Goal: Book appointment/travel/reservation

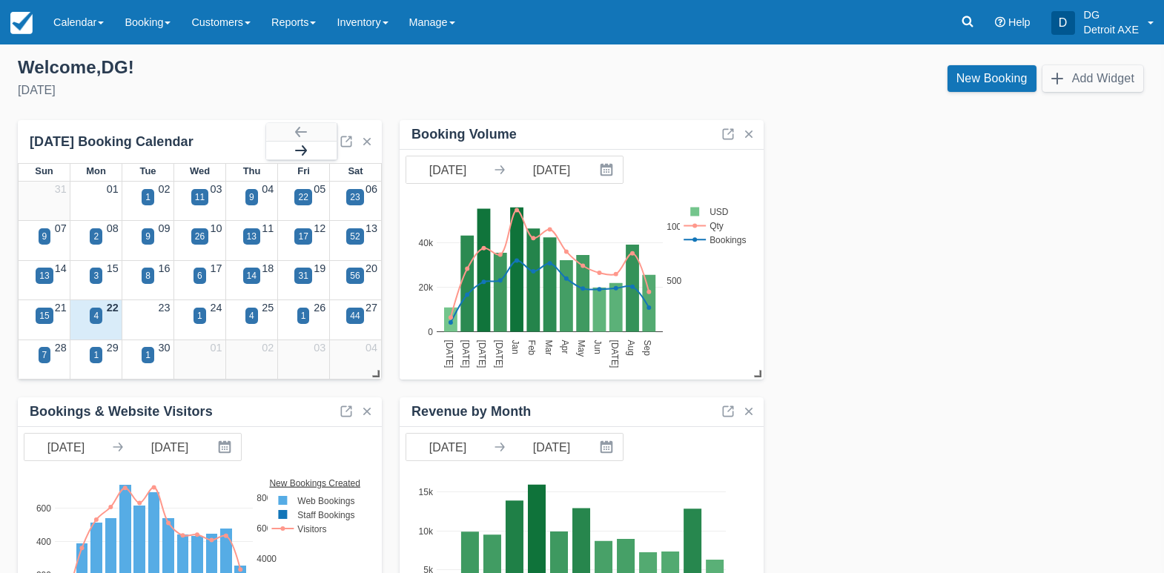
click at [326, 150] on button "button" at bounding box center [301, 151] width 70 height 18
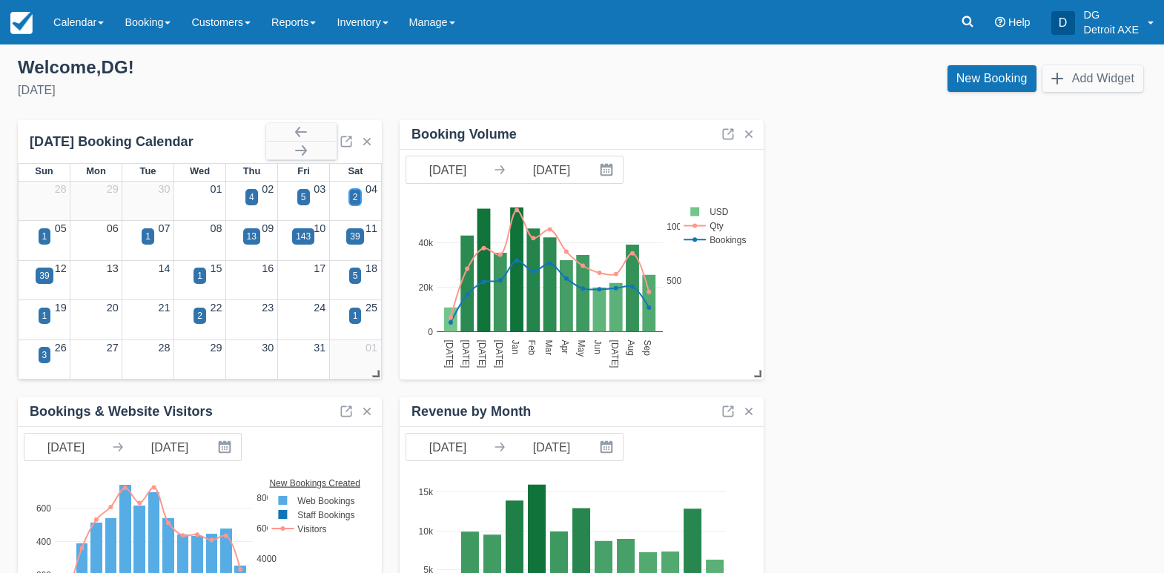
click at [358, 196] on div "2" at bounding box center [355, 197] width 13 height 16
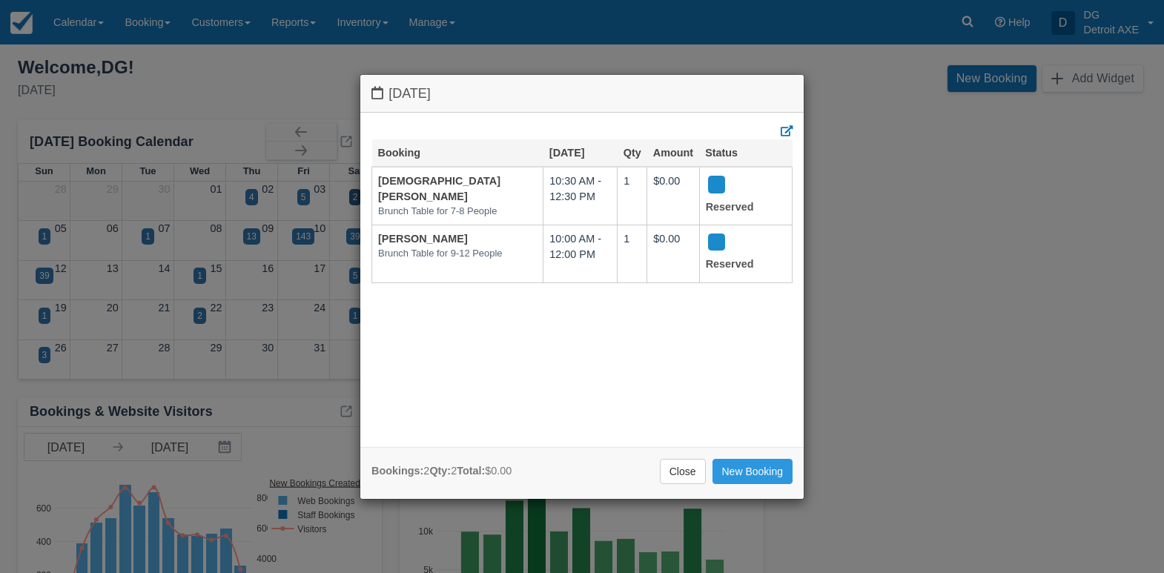
click at [677, 477] on link "Close" at bounding box center [683, 471] width 46 height 25
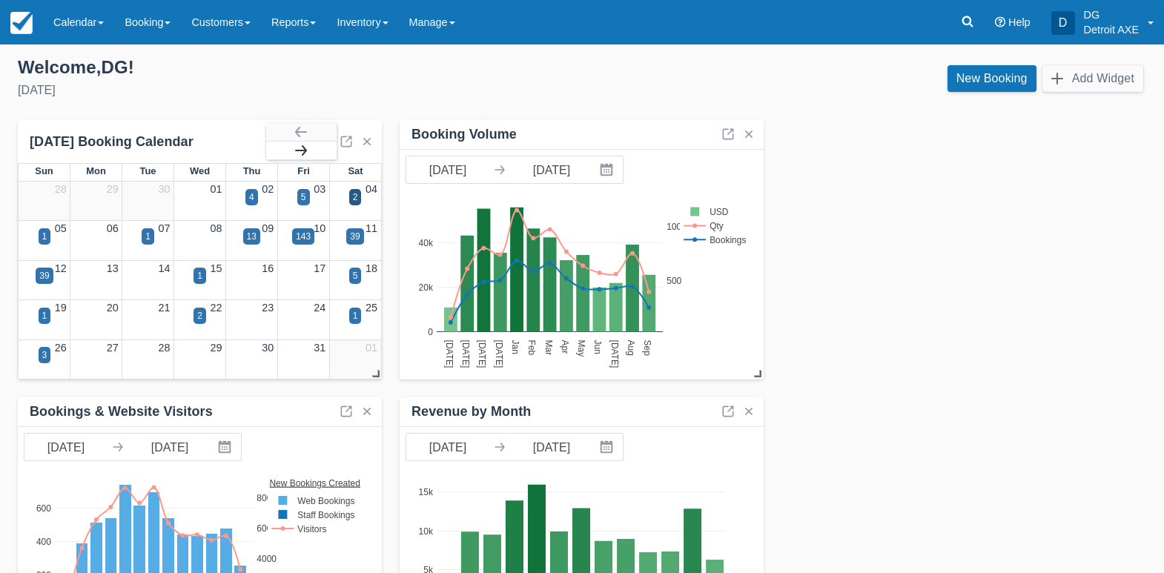
click at [294, 154] on button "button" at bounding box center [301, 151] width 70 height 18
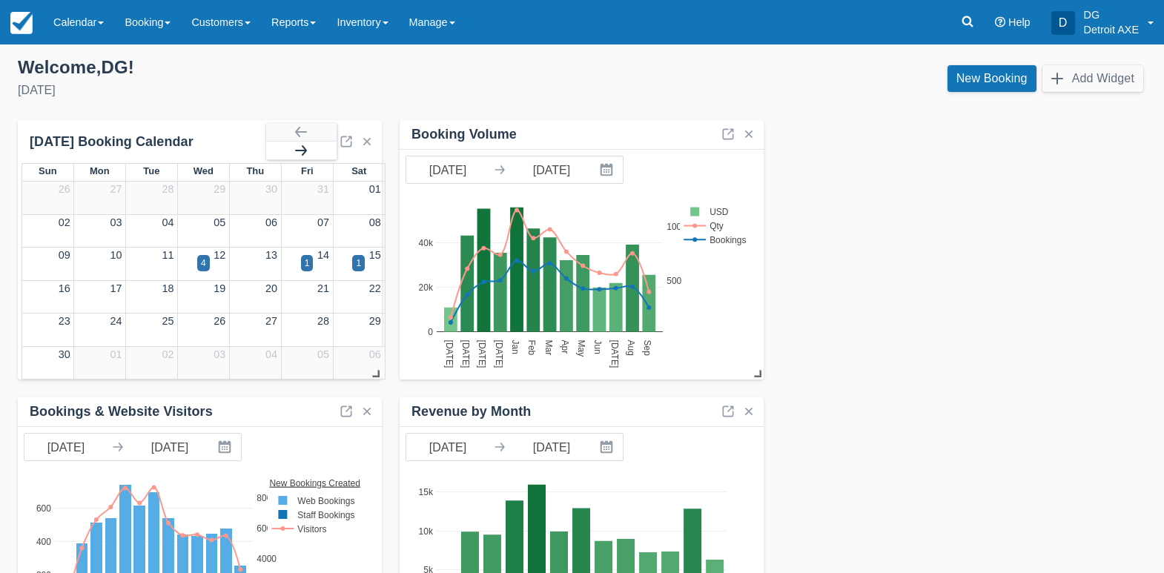
click at [294, 154] on button "button" at bounding box center [301, 151] width 70 height 18
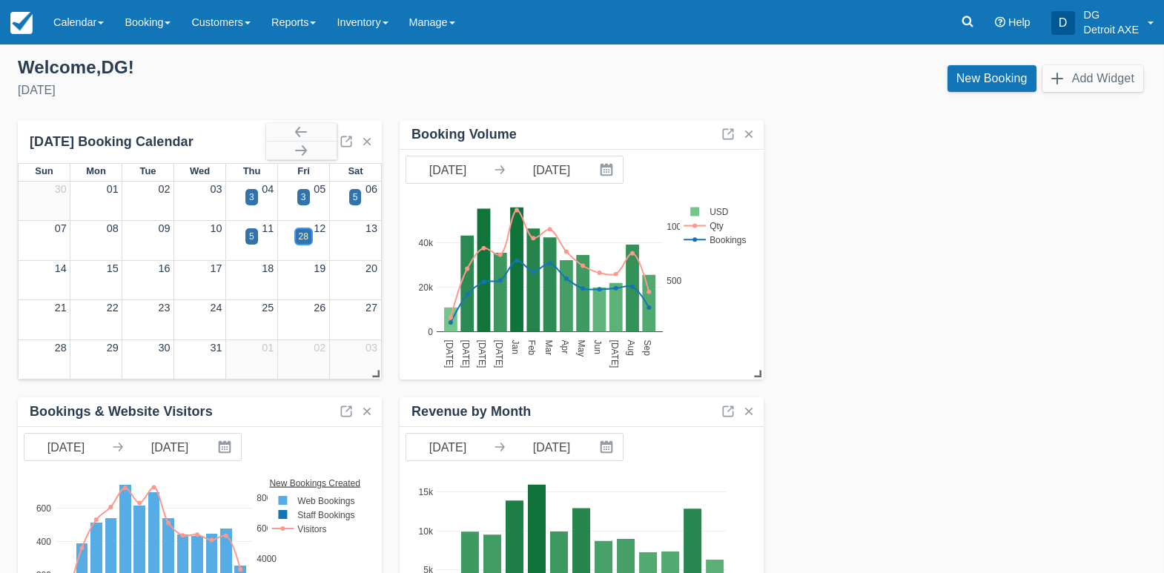
click at [310, 236] on div "28" at bounding box center [303, 236] width 17 height 16
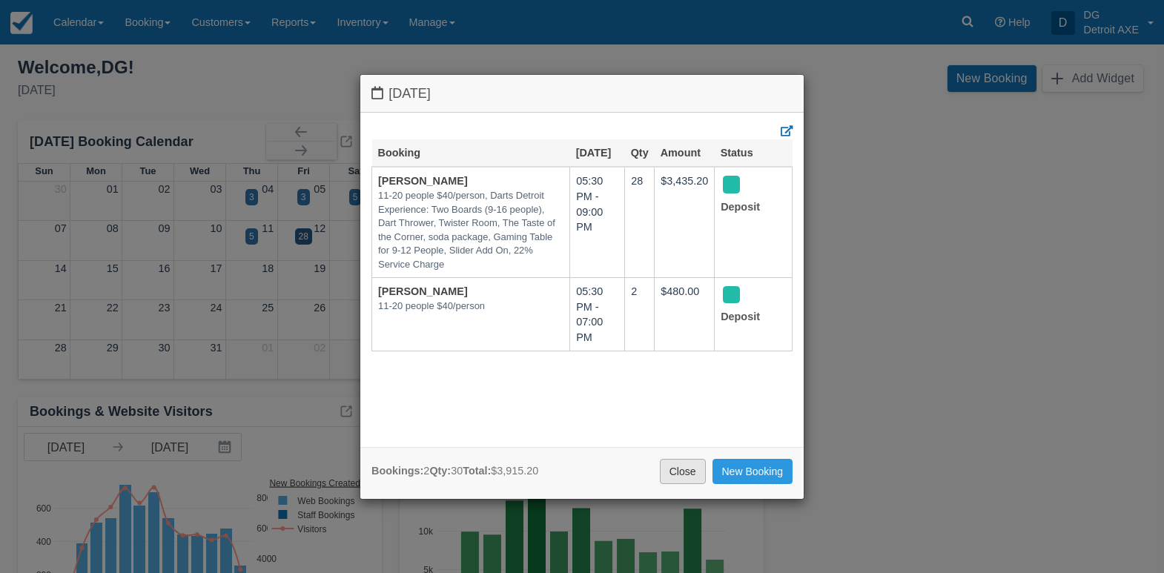
click at [679, 461] on link "Close" at bounding box center [683, 471] width 46 height 25
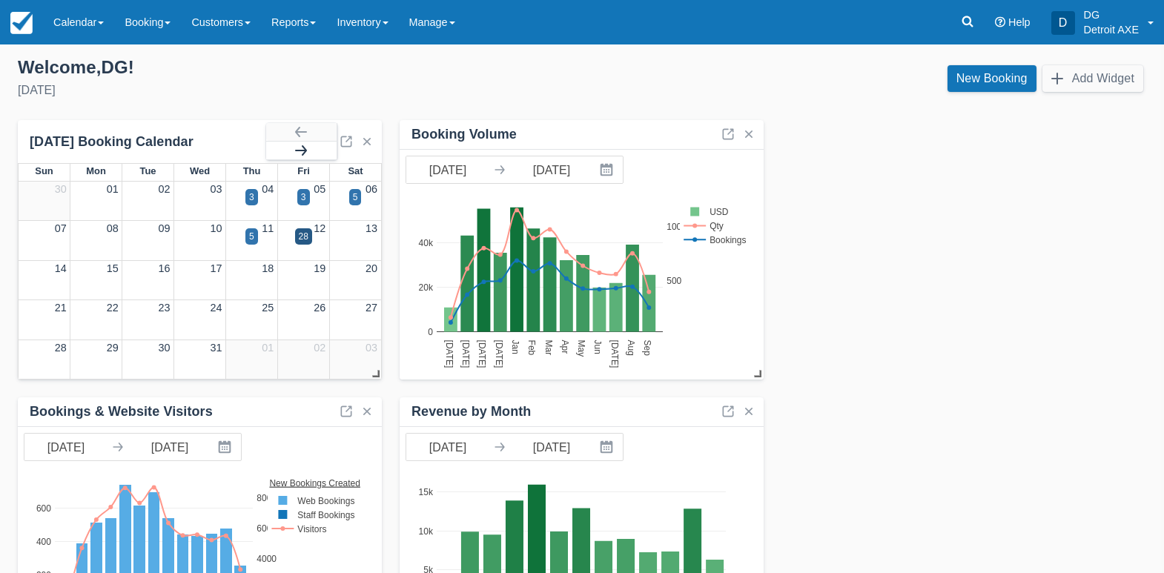
click at [311, 154] on button "button" at bounding box center [301, 151] width 70 height 18
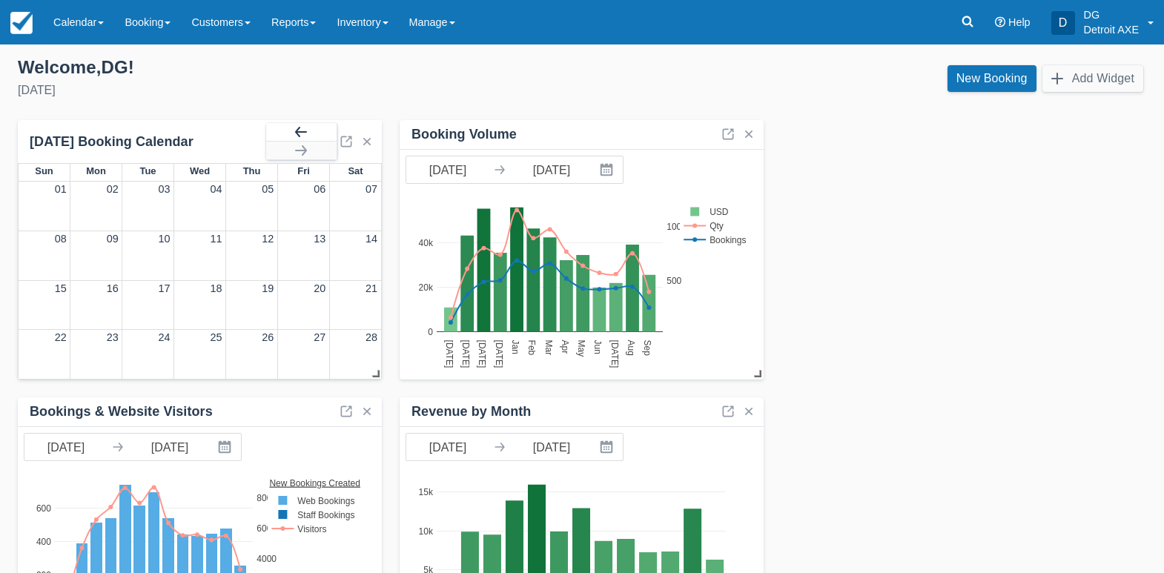
click at [294, 133] on button "button" at bounding box center [301, 132] width 70 height 18
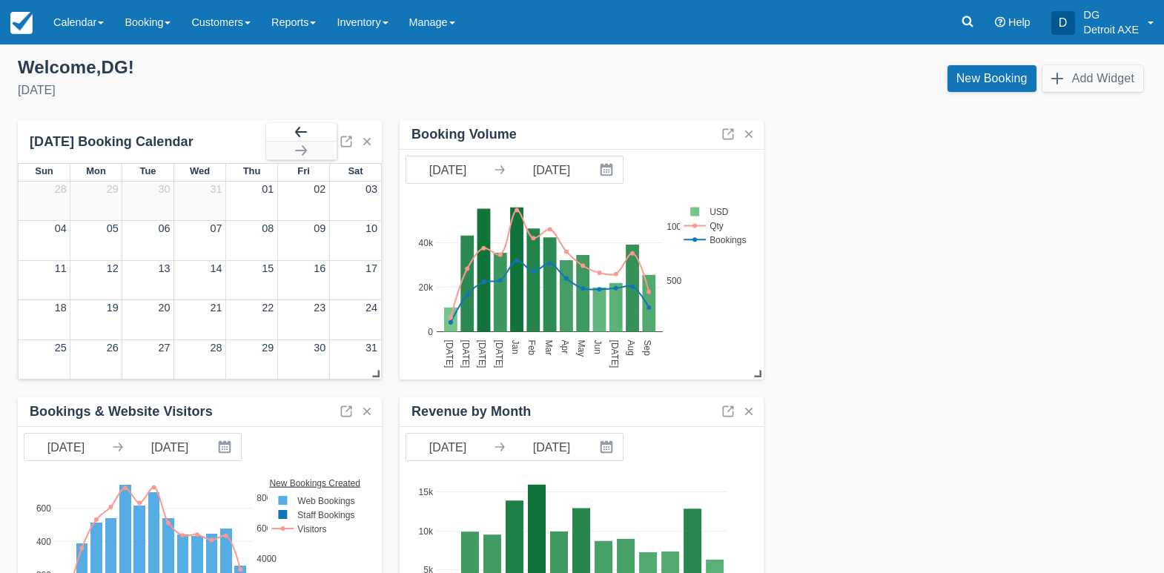
click at [294, 133] on button "button" at bounding box center [301, 132] width 70 height 18
click at [307, 240] on div "28" at bounding box center [304, 236] width 10 height 13
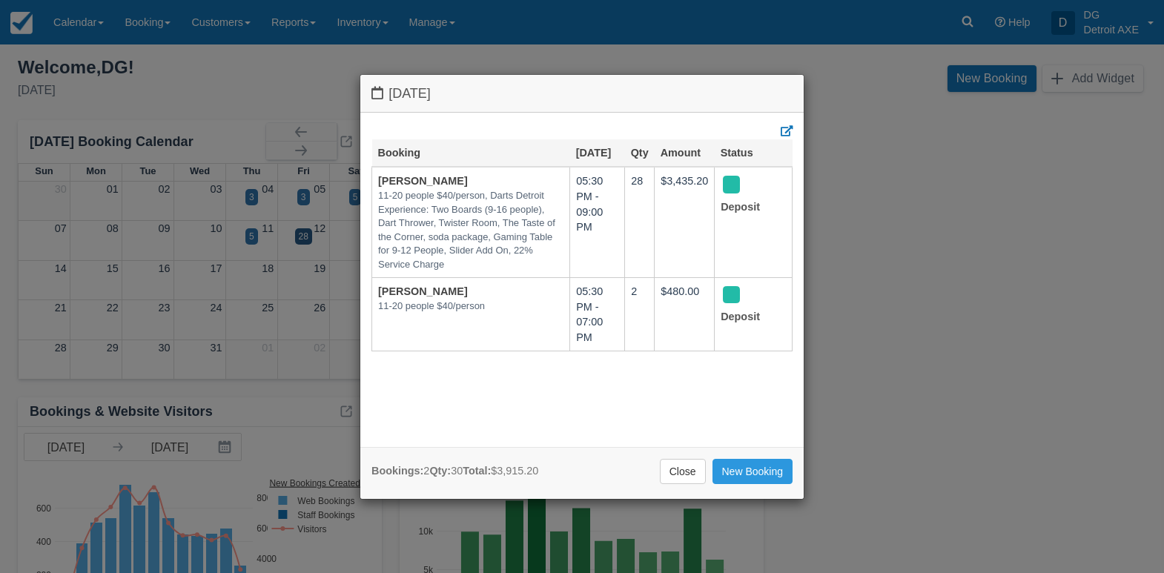
drag, startPoint x: 667, startPoint y: 466, endPoint x: 630, endPoint y: 452, distance: 39.7
click at [668, 466] on link "Close" at bounding box center [683, 471] width 46 height 25
